Goal: Transaction & Acquisition: Subscribe to service/newsletter

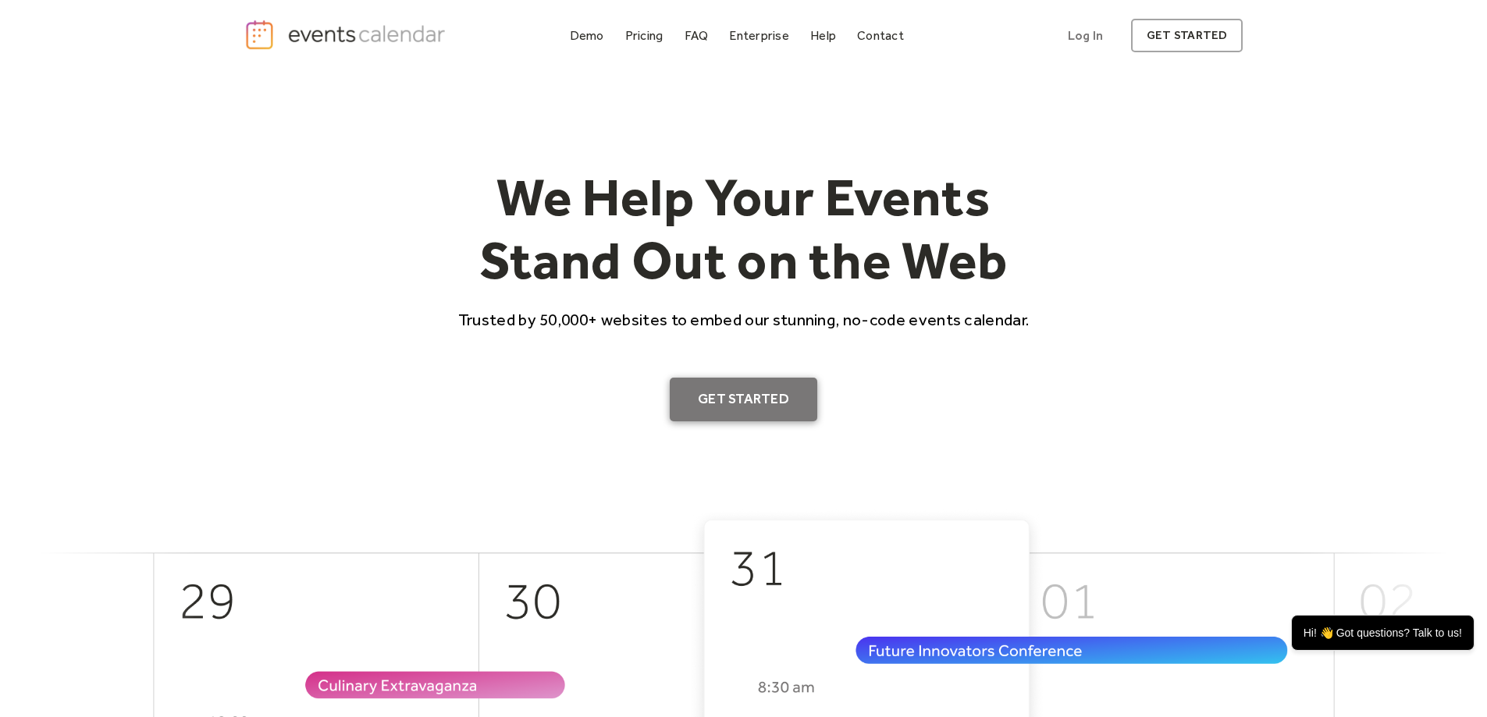
click at [760, 394] on link "Get Started" at bounding box center [744, 400] width 148 height 44
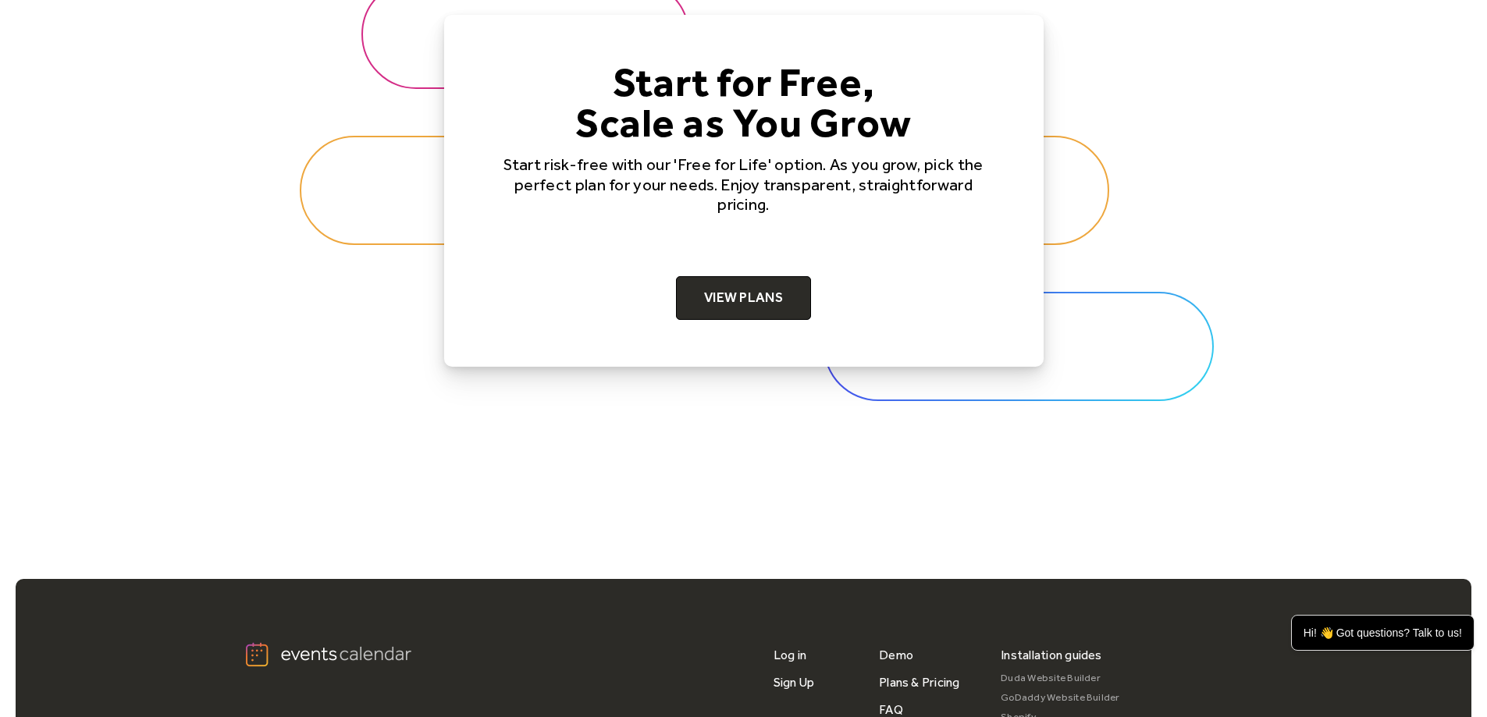
scroll to position [4996, 0]
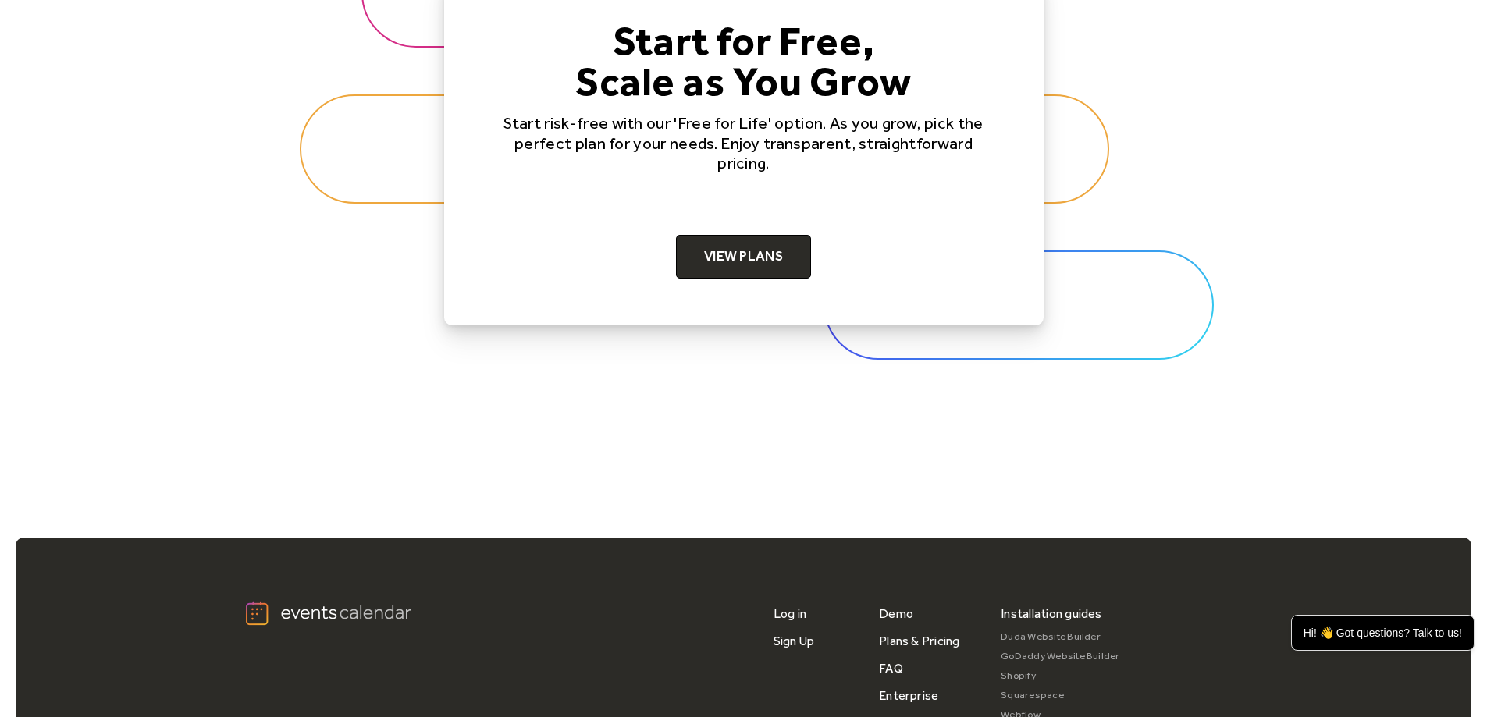
click at [770, 233] on div "Start for Free, Scale as You Grow Start risk-free with our 'Free for Life' opti…" at bounding box center [744, 149] width 500 height 258
click at [771, 247] on link "View Plans" at bounding box center [743, 257] width 135 height 44
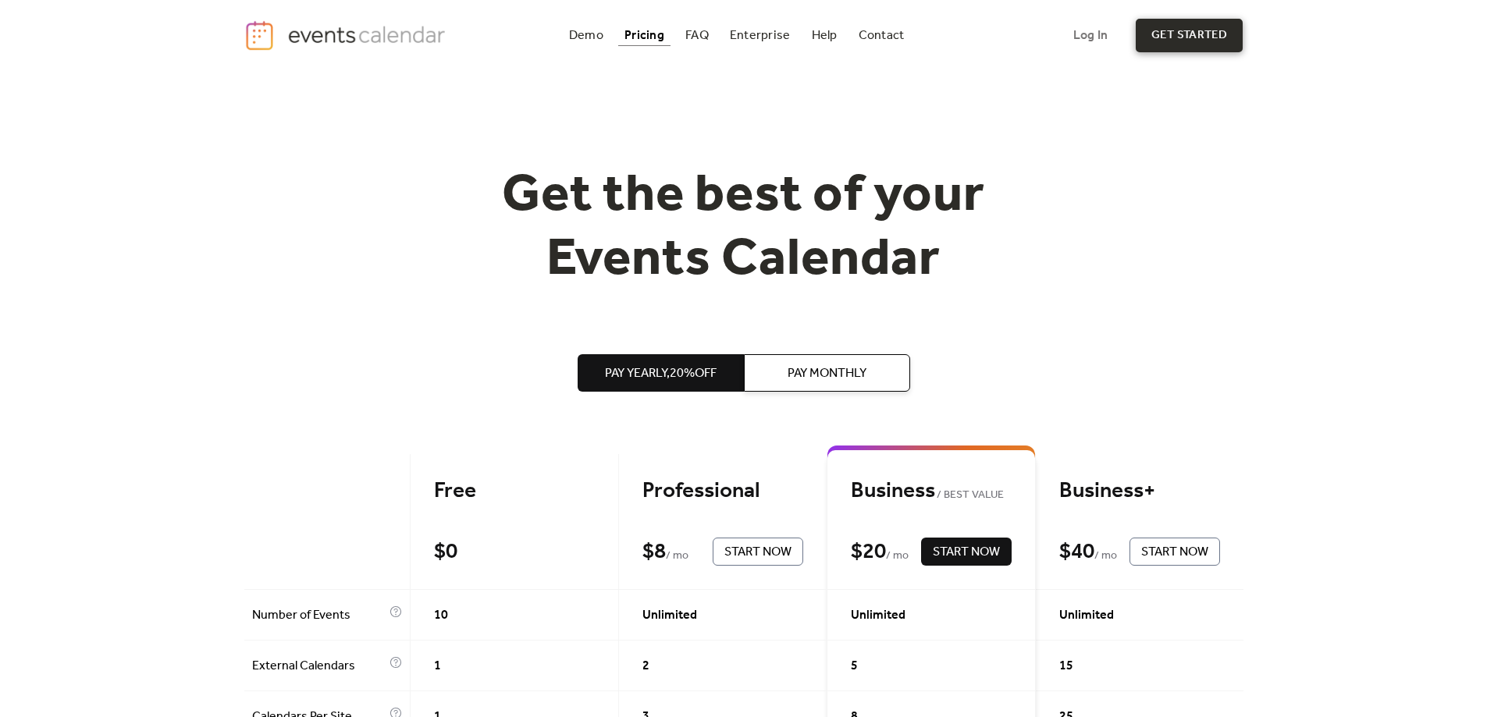
click at [1188, 28] on link "get started" at bounding box center [1189, 36] width 107 height 34
